Goal: Task Accomplishment & Management: Manage account settings

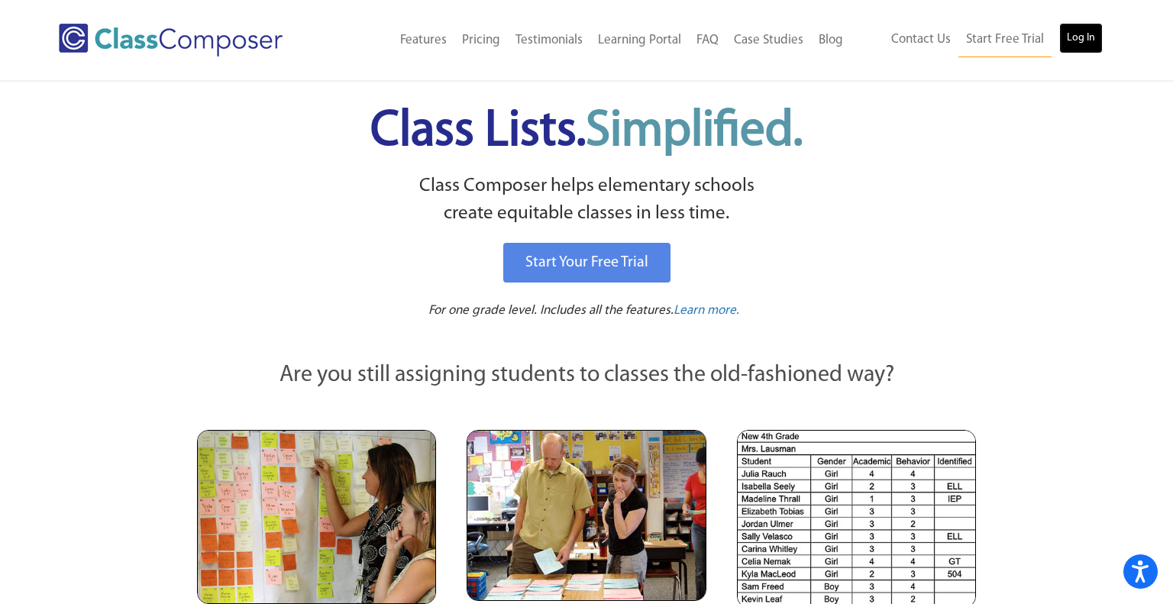
click at [1093, 25] on link "Log In" at bounding box center [1081, 38] width 44 height 31
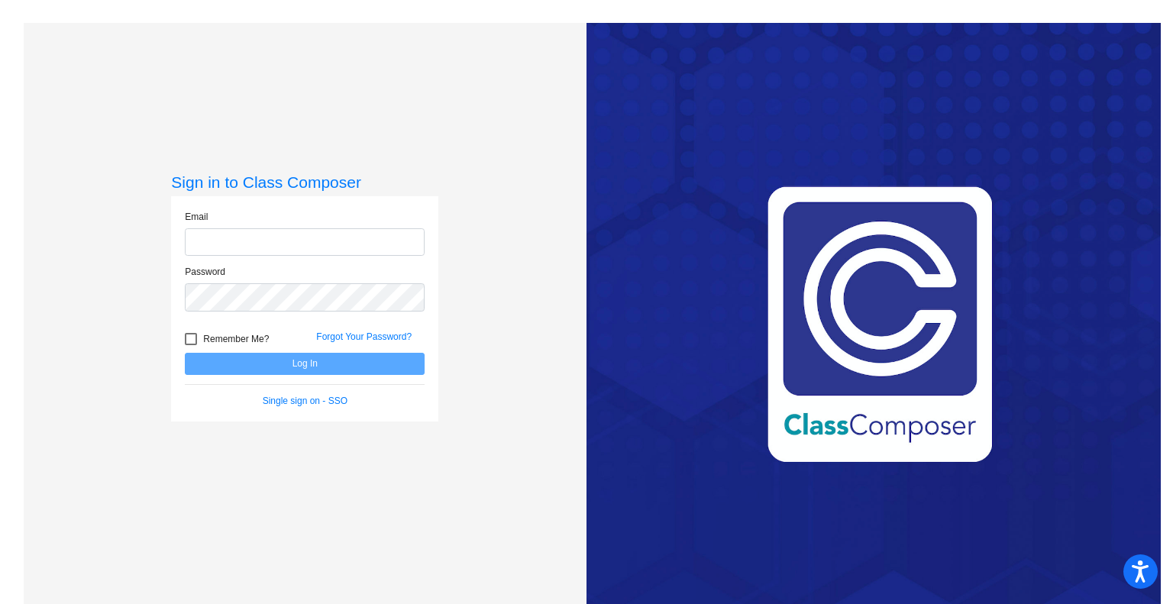
type input "[EMAIL_ADDRESS][DOMAIN_NAME]"
click at [247, 364] on button "Log In" at bounding box center [305, 364] width 240 height 22
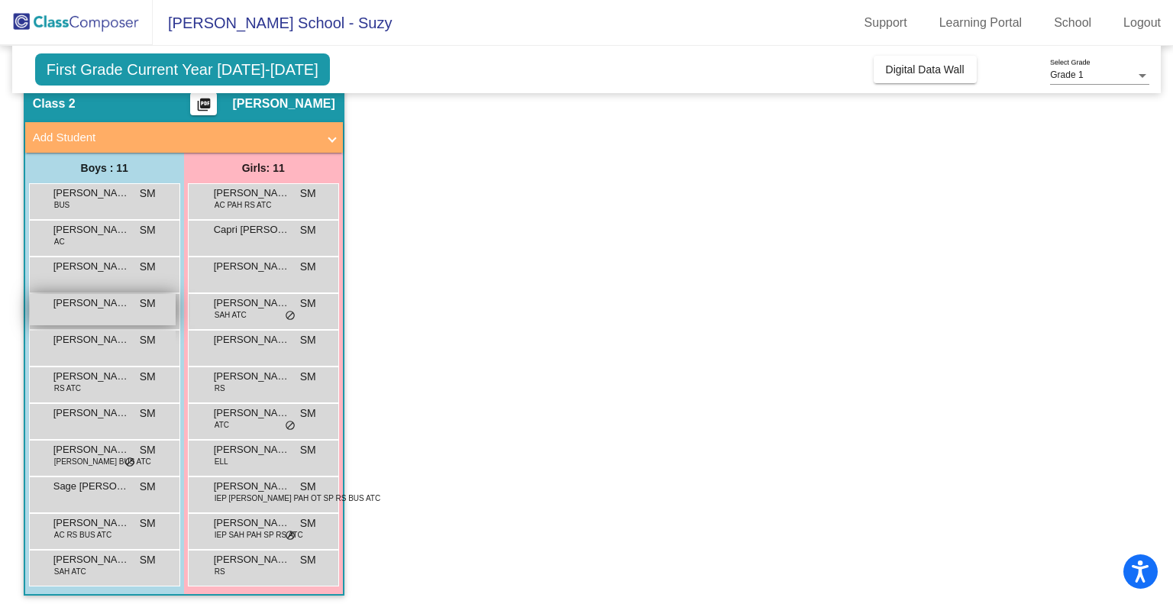
scroll to position [67, 0]
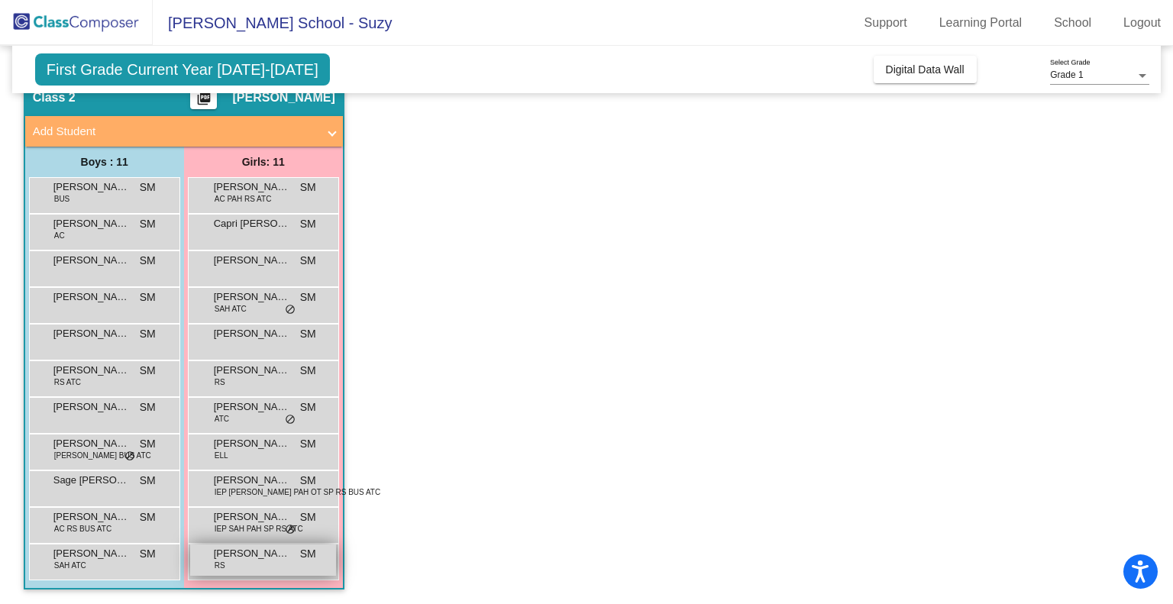
click at [261, 560] on div "Vanessa Masiello RS SM lock do_not_disturb_alt" at bounding box center [263, 559] width 146 height 31
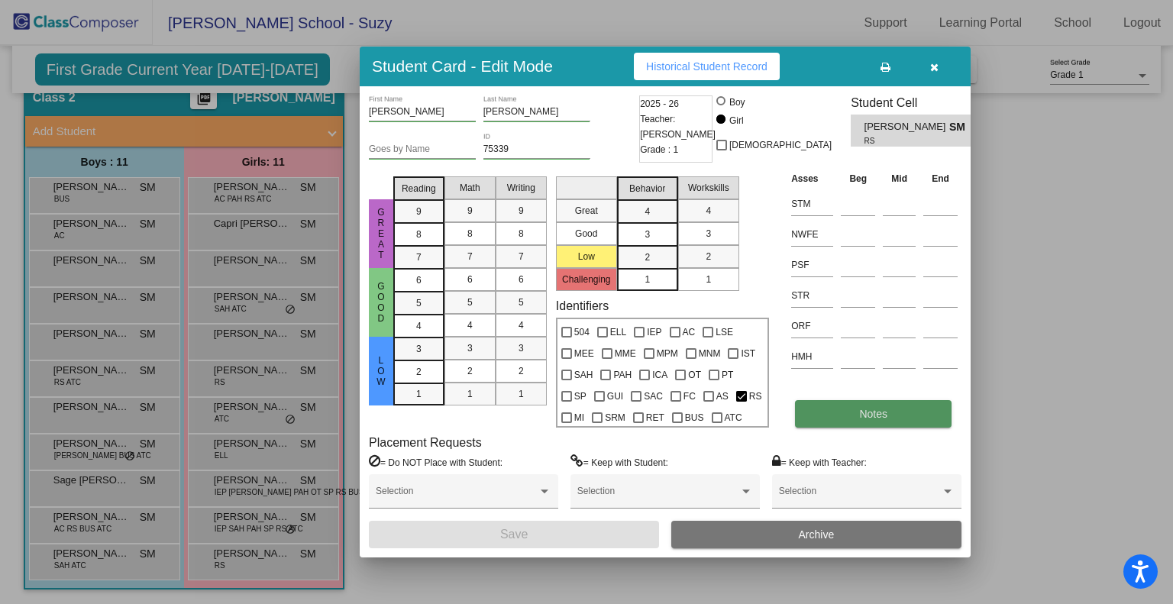
click at [811, 418] on button "Notes" at bounding box center [873, 413] width 156 height 27
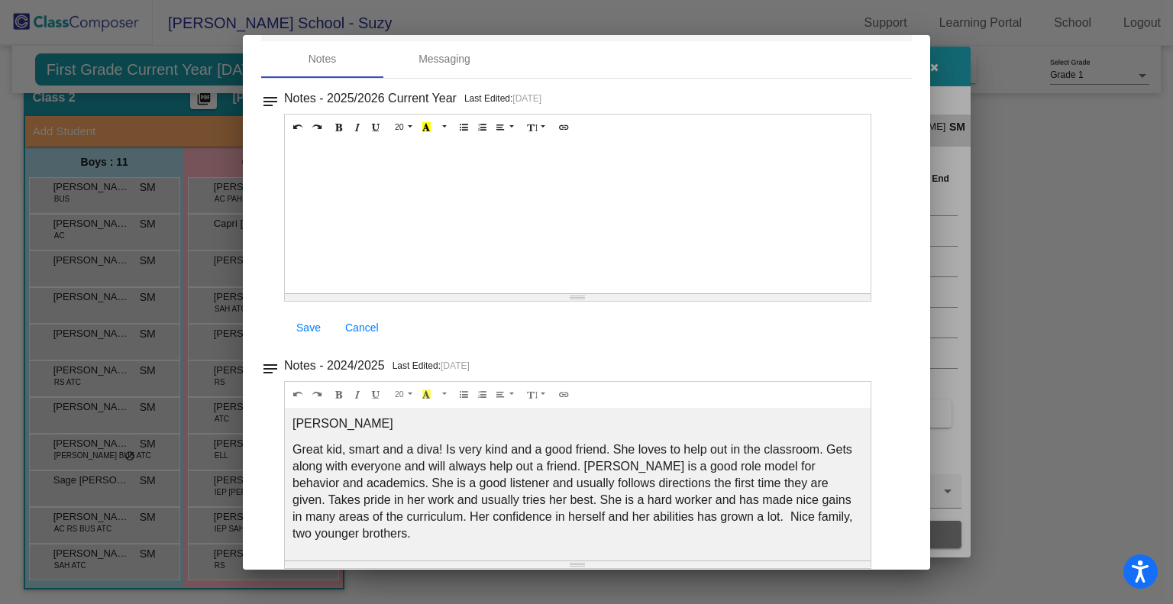
scroll to position [31, 0]
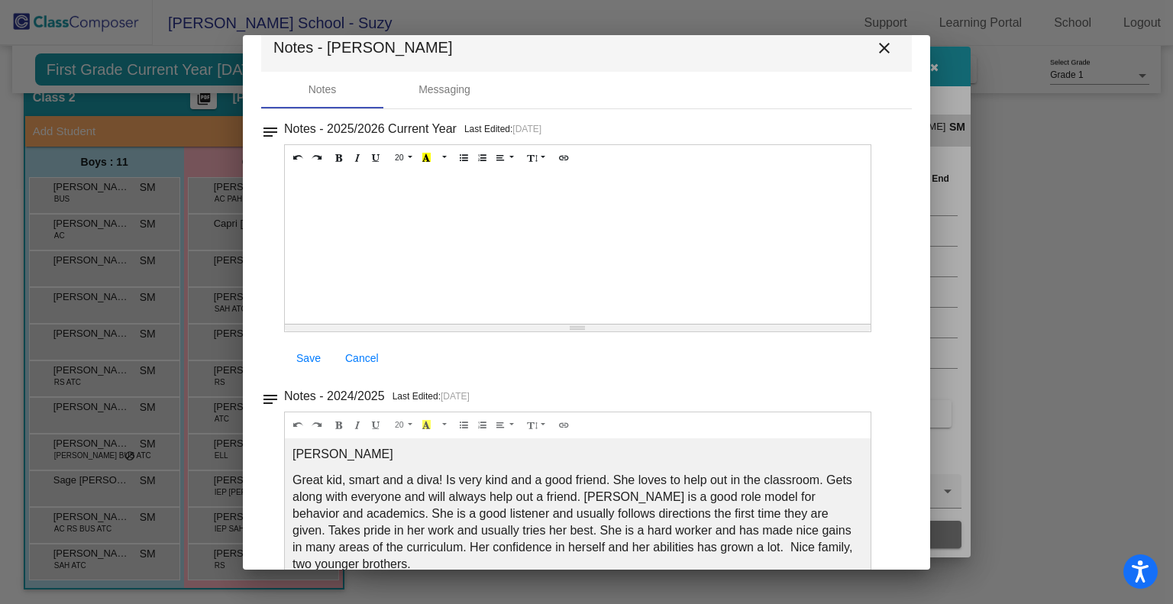
click at [875, 46] on mat-icon "close" at bounding box center [884, 48] width 18 height 18
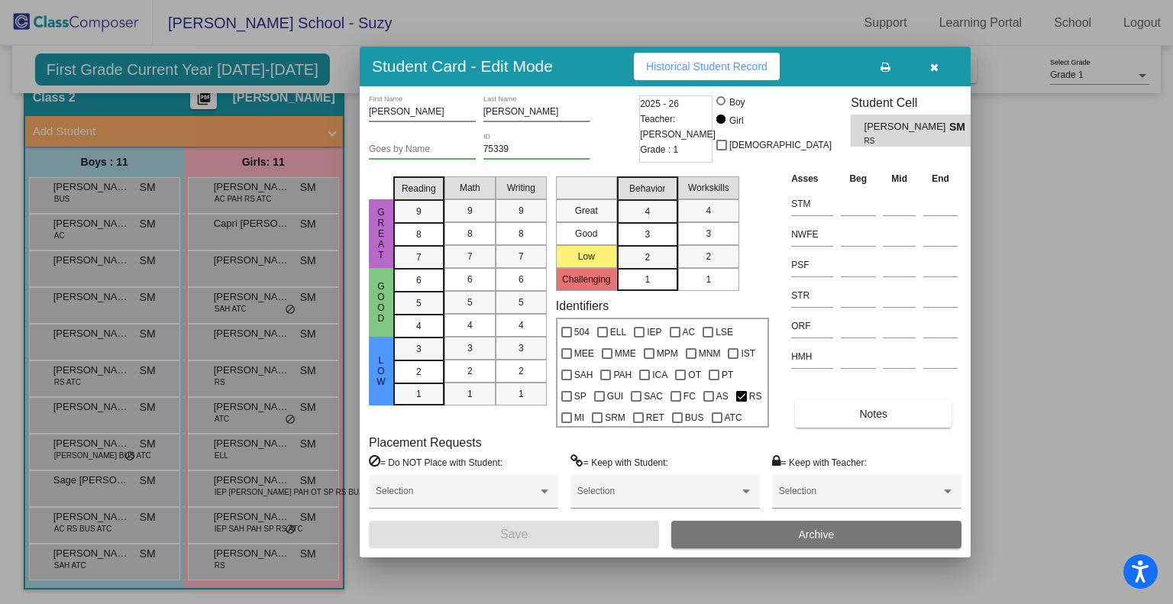
click at [938, 63] on button "button" at bounding box center [933, 66] width 49 height 27
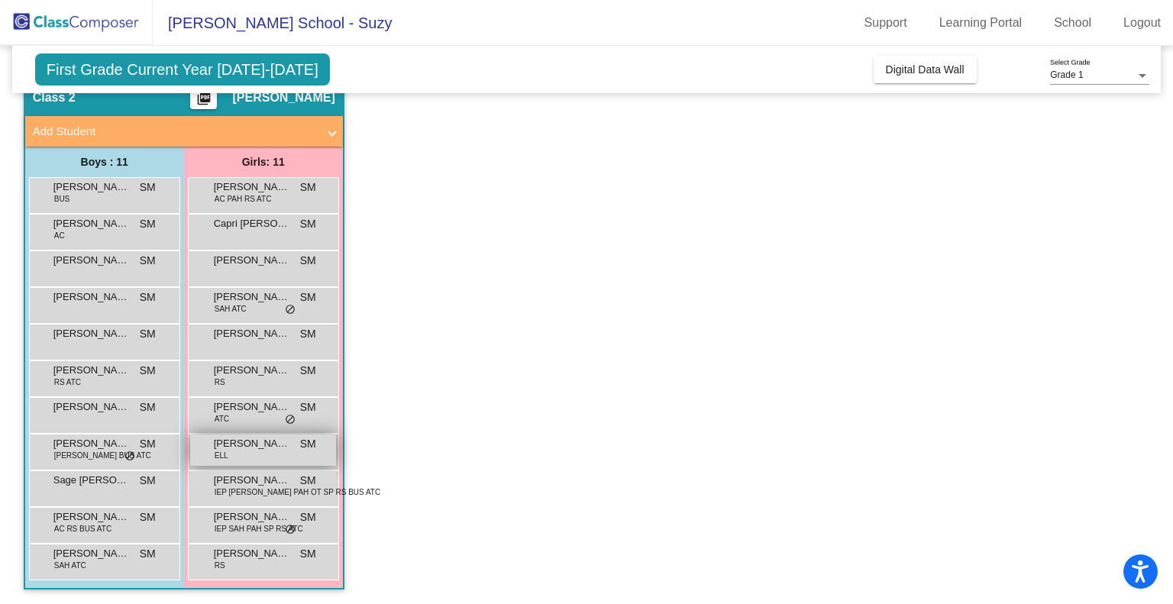
click at [274, 461] on div "Mikayla Mulumba ELL SM lock do_not_disturb_alt" at bounding box center [263, 449] width 146 height 31
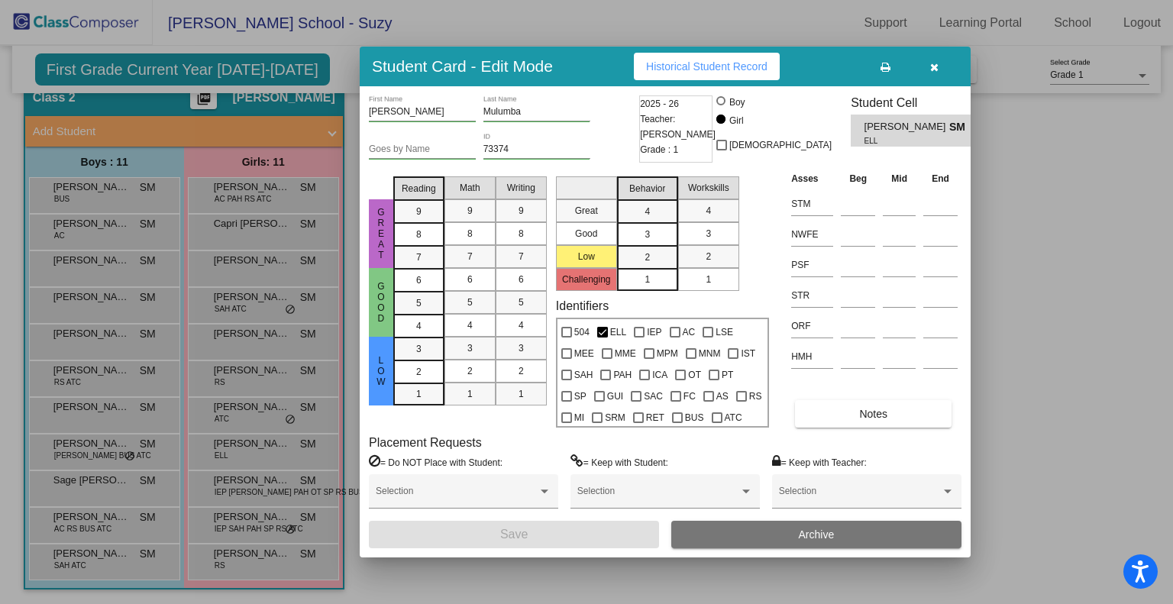
click at [934, 63] on icon "button" at bounding box center [934, 67] width 8 height 11
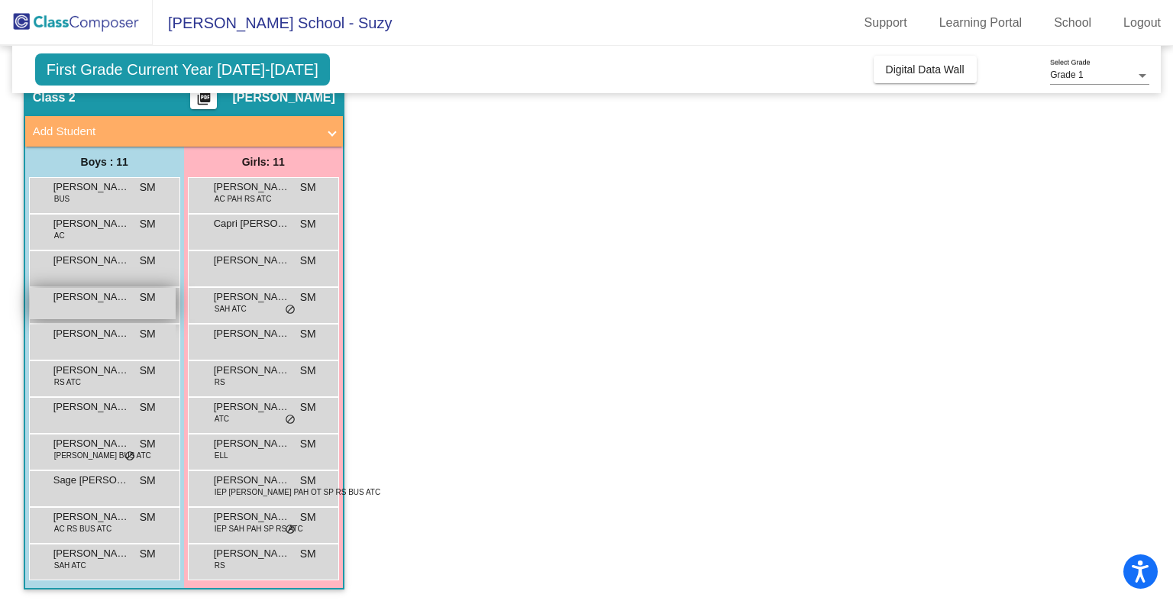
click at [87, 302] on span "Emiliano Avendano-Lopera" at bounding box center [91, 296] width 76 height 15
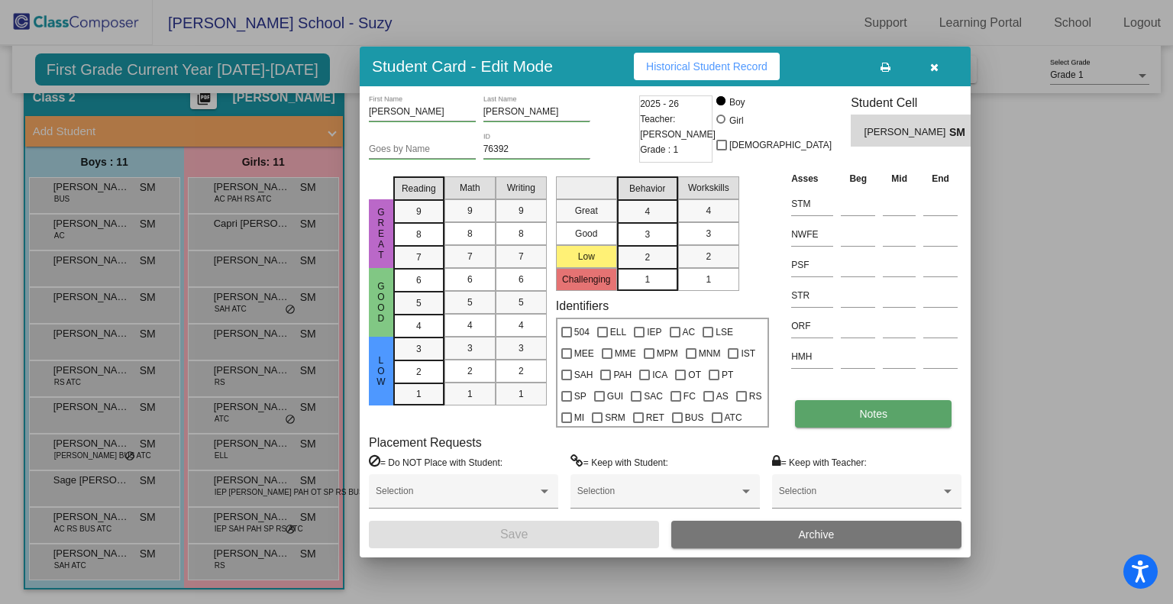
click at [845, 410] on button "Notes" at bounding box center [873, 413] width 156 height 27
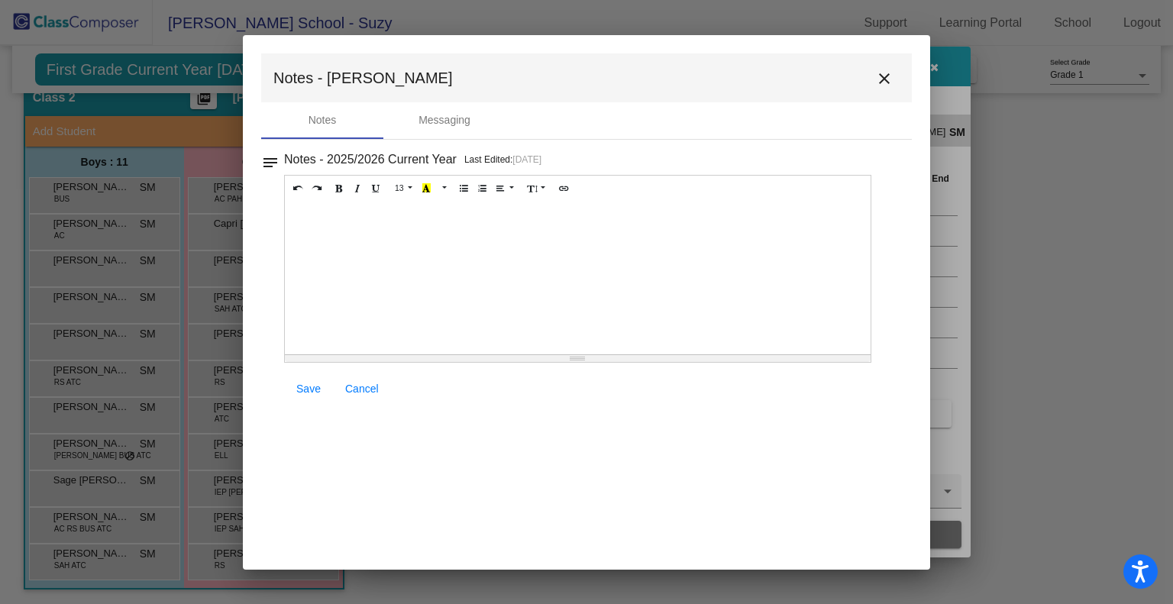
click at [894, 202] on div "Notes - 2025/2026 Current Year Last Edited: 8/14/25 13 8 9 10 11 12 14 18 24 36…" at bounding box center [593, 278] width 618 height 258
click at [883, 86] on mat-icon "close" at bounding box center [884, 78] width 18 height 18
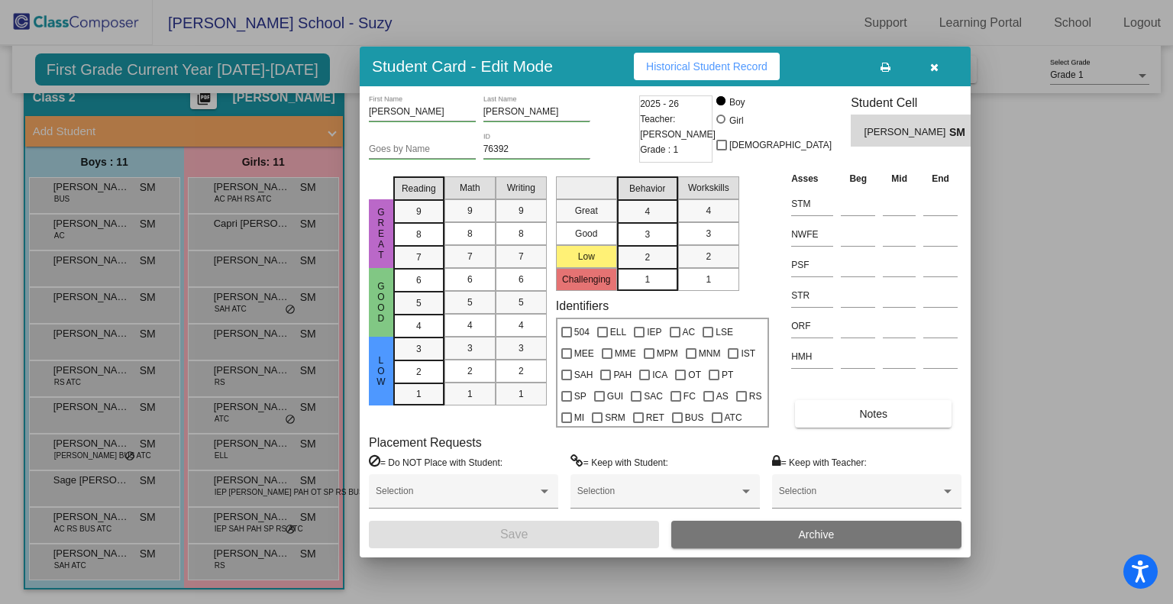
click at [99, 298] on div at bounding box center [586, 302] width 1173 height 604
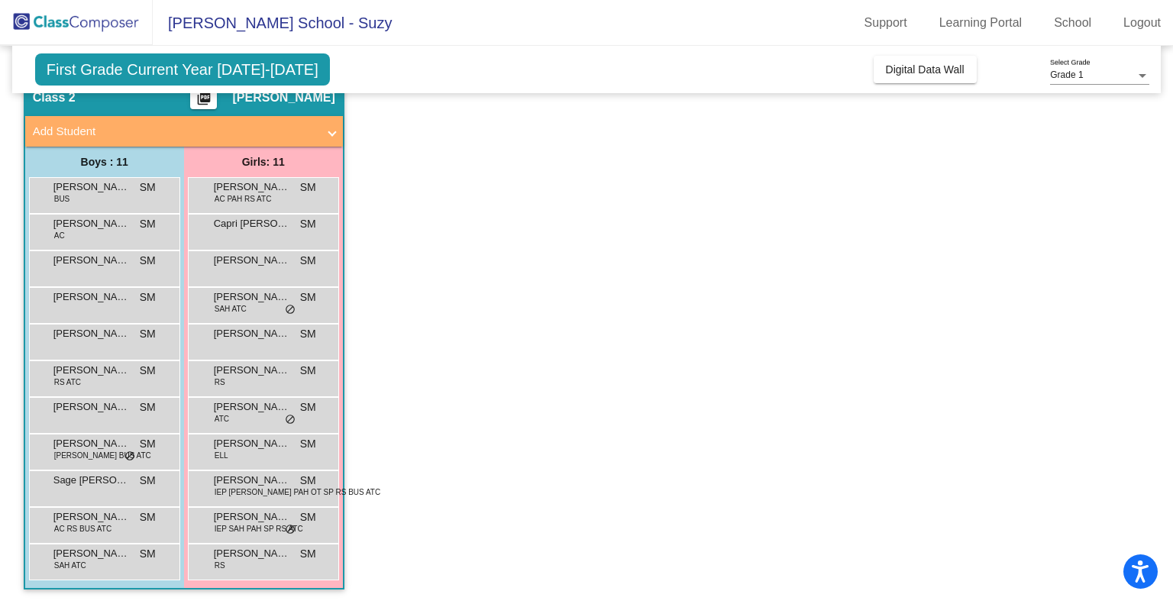
click at [99, 298] on span "Emiliano Avendano-Lopera" at bounding box center [91, 296] width 76 height 15
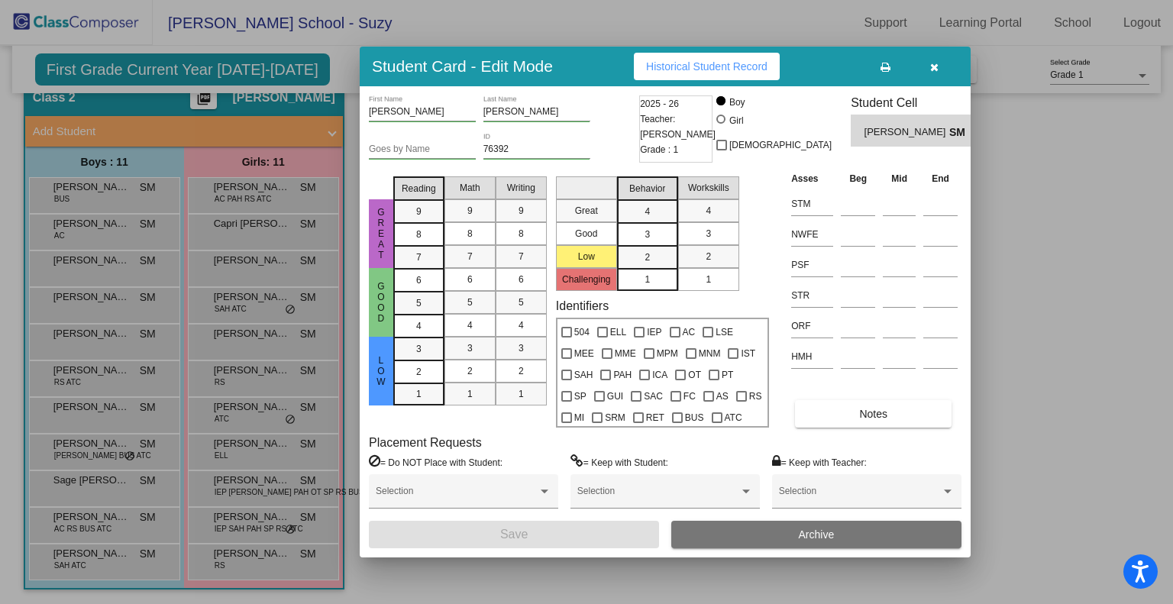
click at [937, 68] on icon "button" at bounding box center [934, 67] width 8 height 11
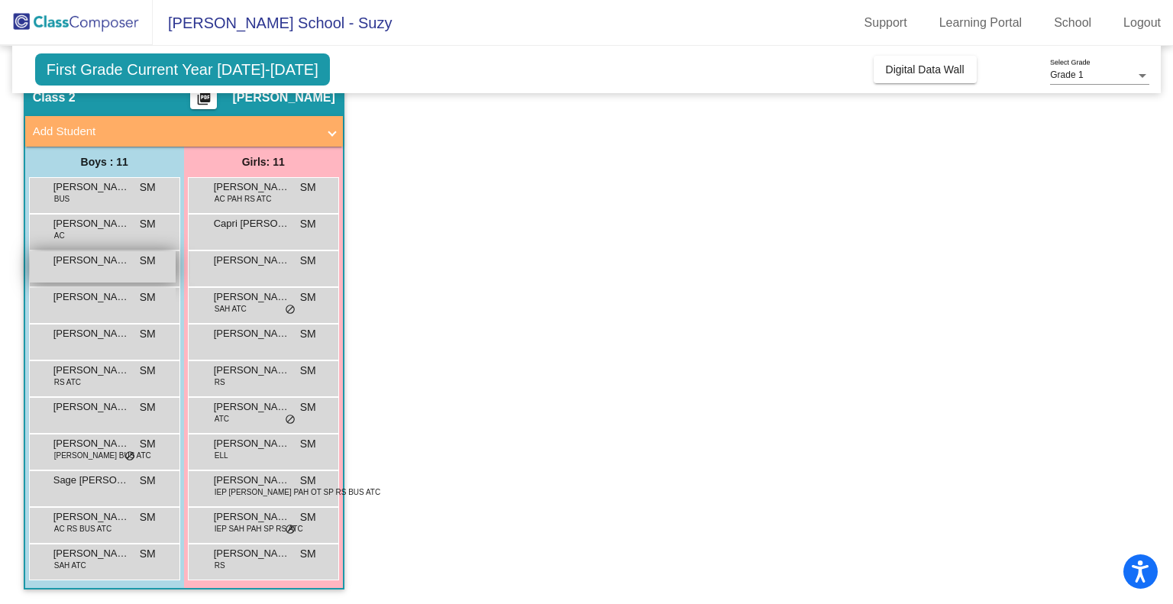
click at [91, 260] on span "Brayden Greene" at bounding box center [91, 260] width 76 height 15
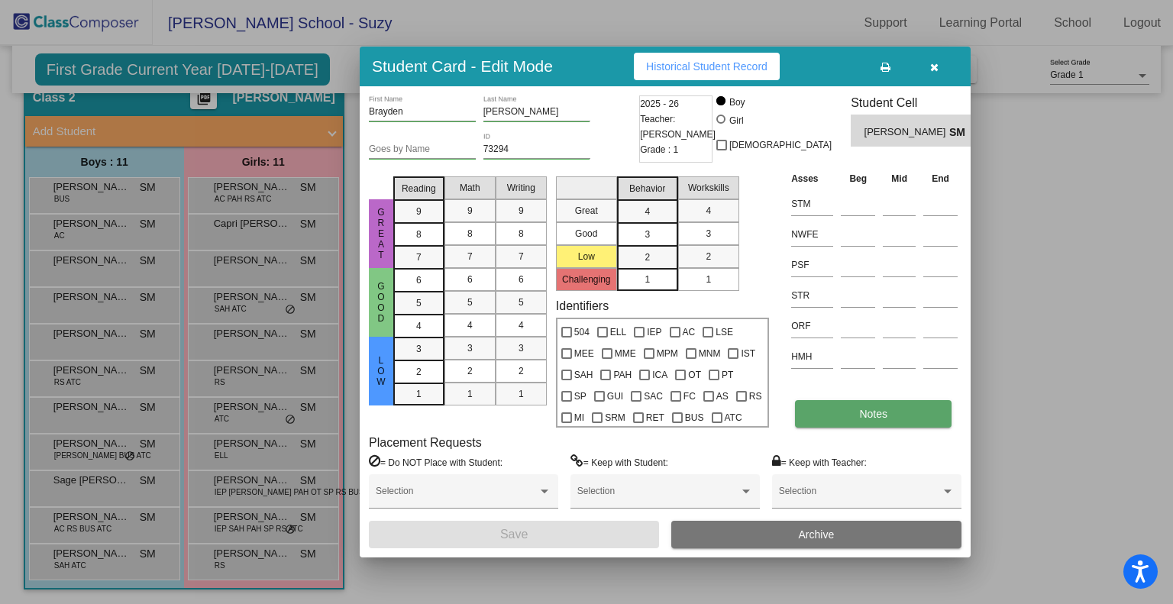
click at [847, 421] on button "Notes" at bounding box center [873, 413] width 156 height 27
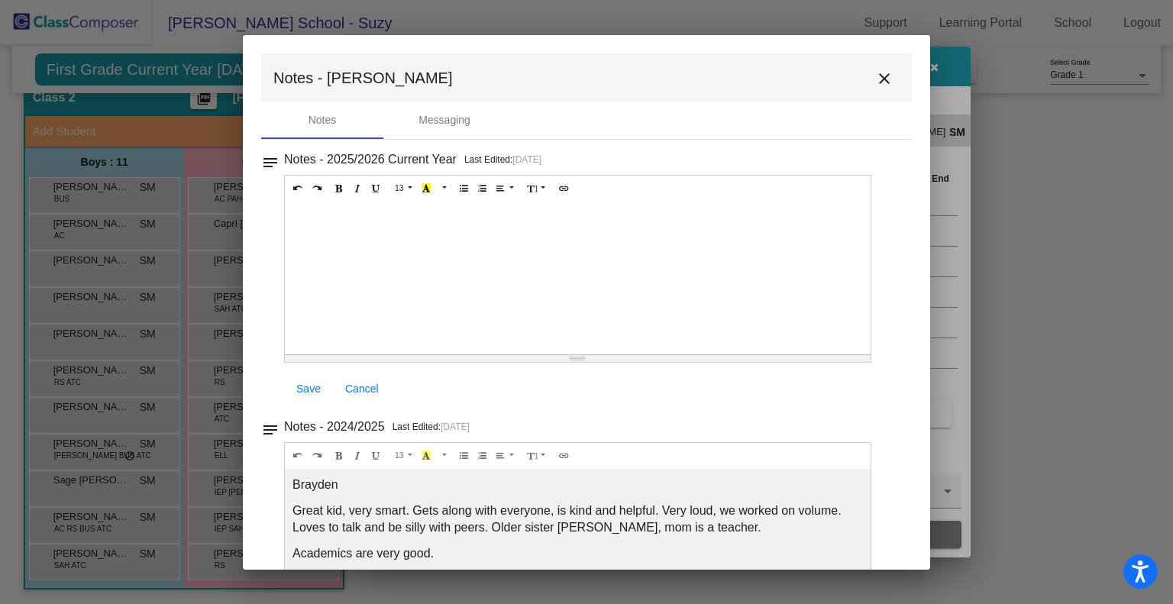
click at [875, 73] on mat-icon "close" at bounding box center [884, 78] width 18 height 18
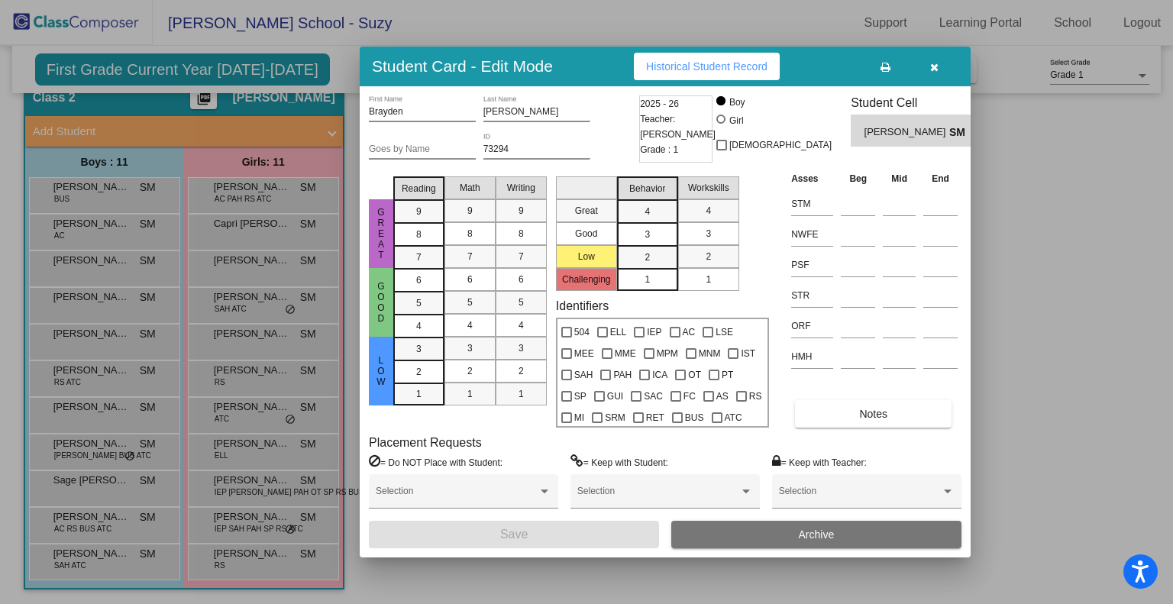
click at [105, 486] on div at bounding box center [586, 302] width 1173 height 604
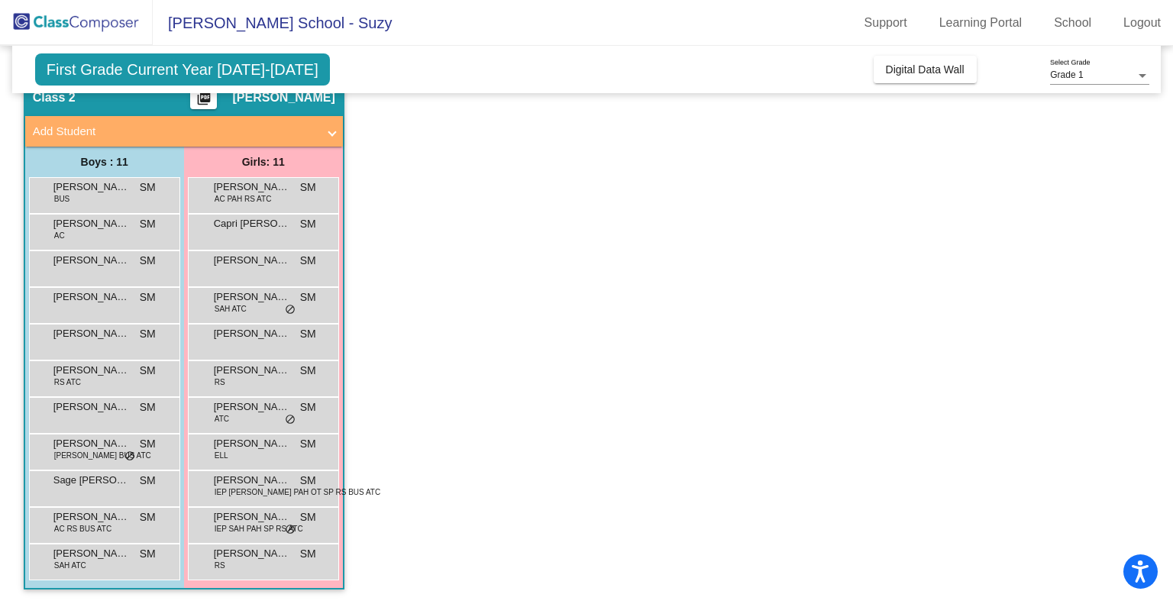
click at [105, 486] on span "Sage Iudice" at bounding box center [91, 480] width 76 height 15
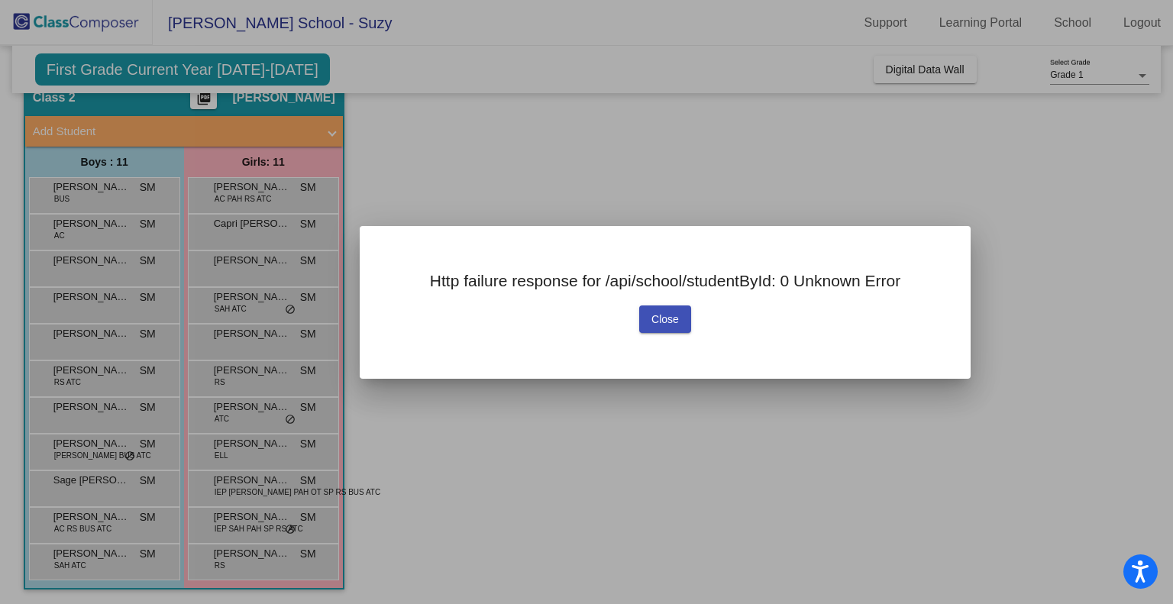
click at [654, 311] on button "Close" at bounding box center [665, 318] width 52 height 27
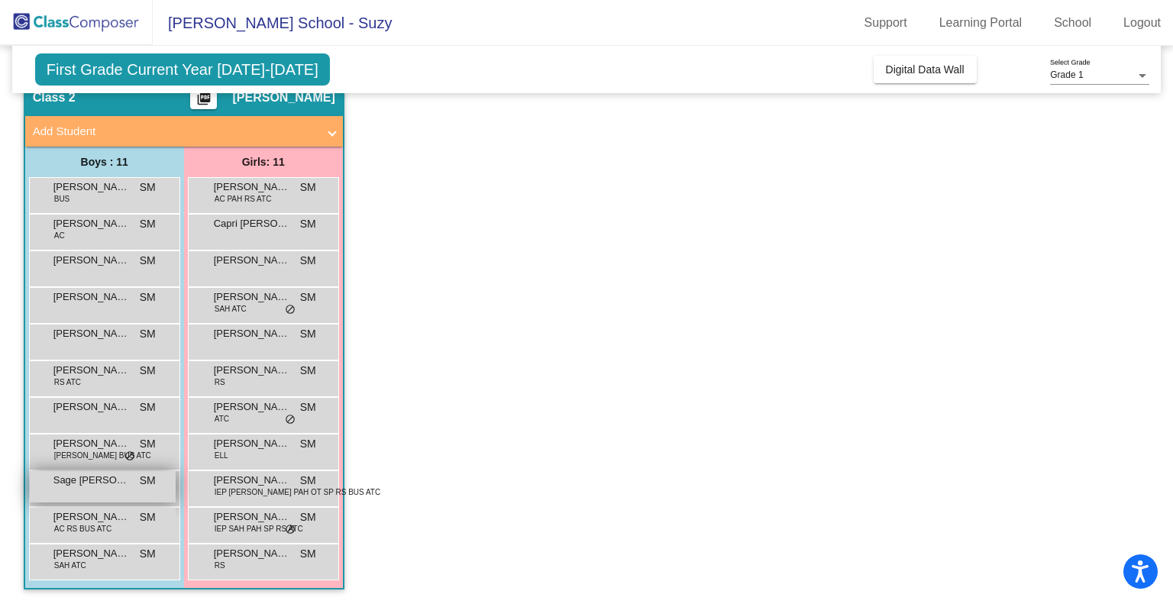
click at [82, 488] on div "Sage Iudice SM lock do_not_disturb_alt" at bounding box center [103, 486] width 146 height 31
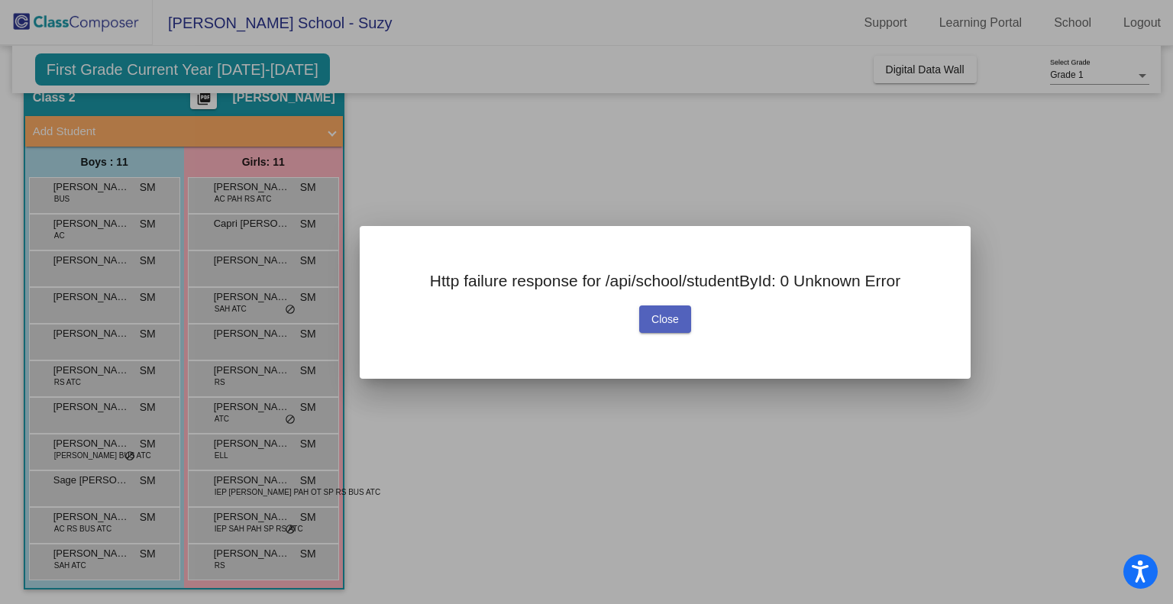
click at [667, 308] on button "Close" at bounding box center [665, 318] width 52 height 27
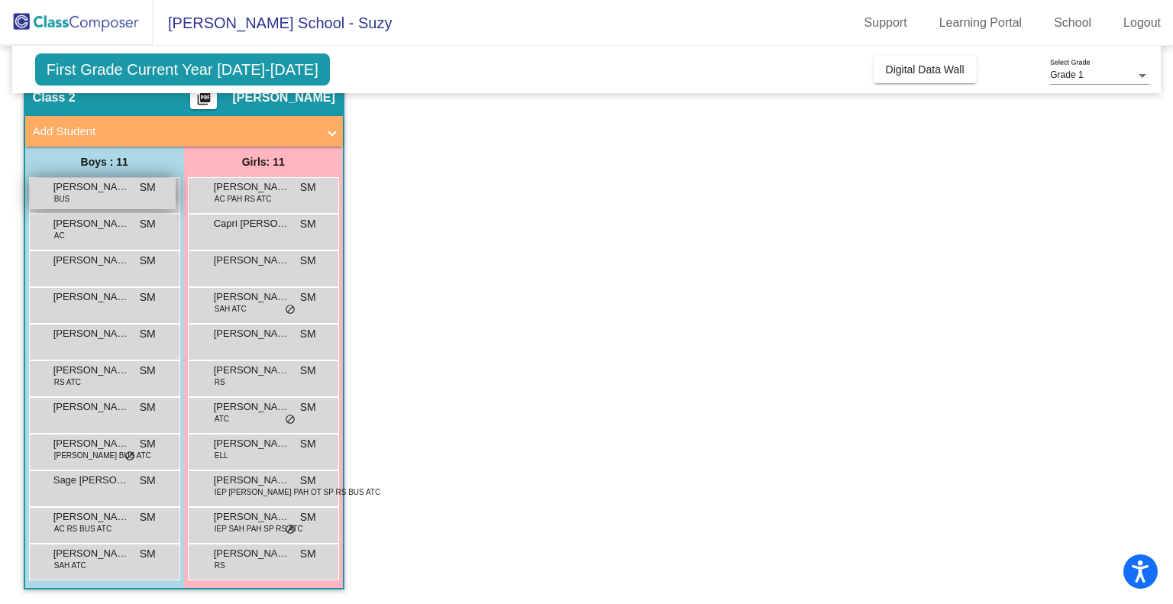
click at [93, 192] on span "Aaron Rowe" at bounding box center [91, 186] width 76 height 15
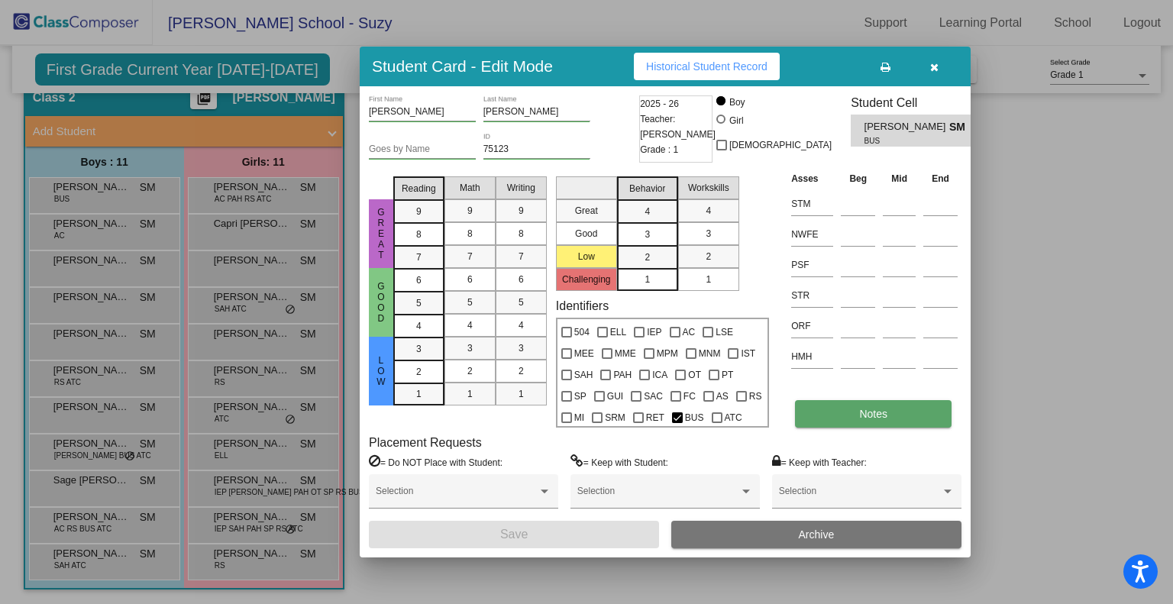
click at [894, 410] on button "Notes" at bounding box center [873, 413] width 156 height 27
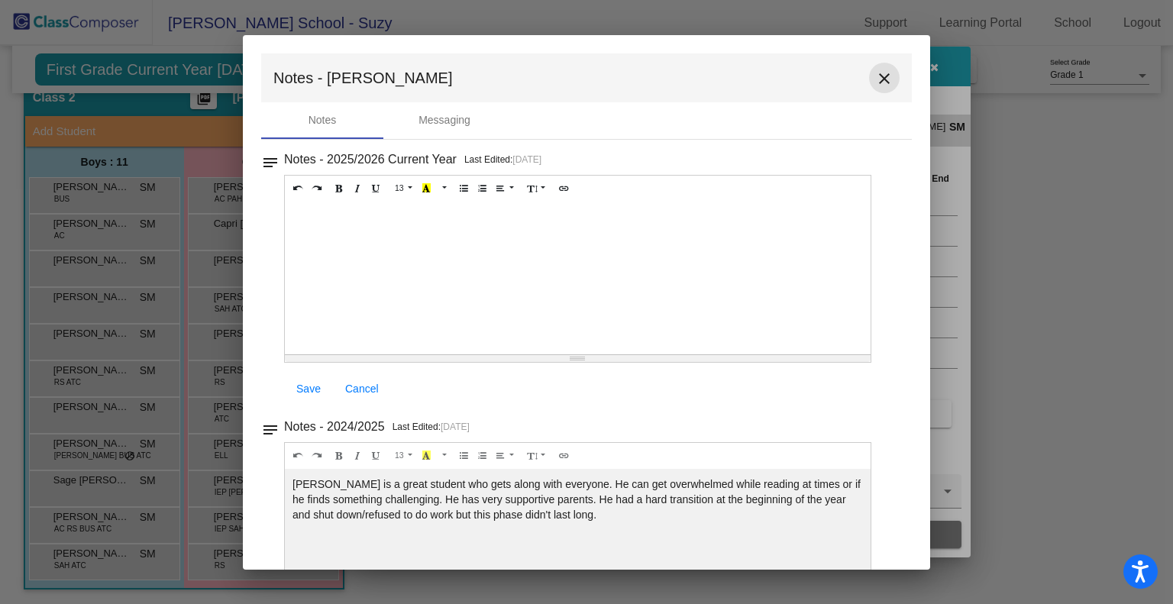
click at [875, 76] on mat-icon "close" at bounding box center [884, 78] width 18 height 18
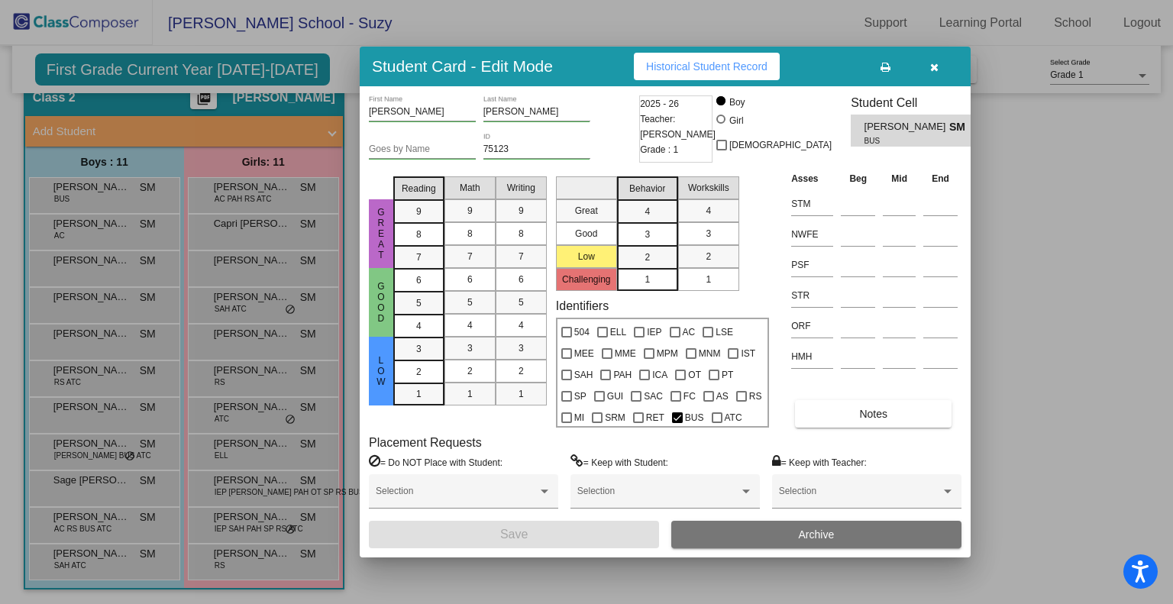
click at [937, 63] on icon "button" at bounding box center [934, 67] width 8 height 11
